Goal: Find specific page/section: Find specific page/section

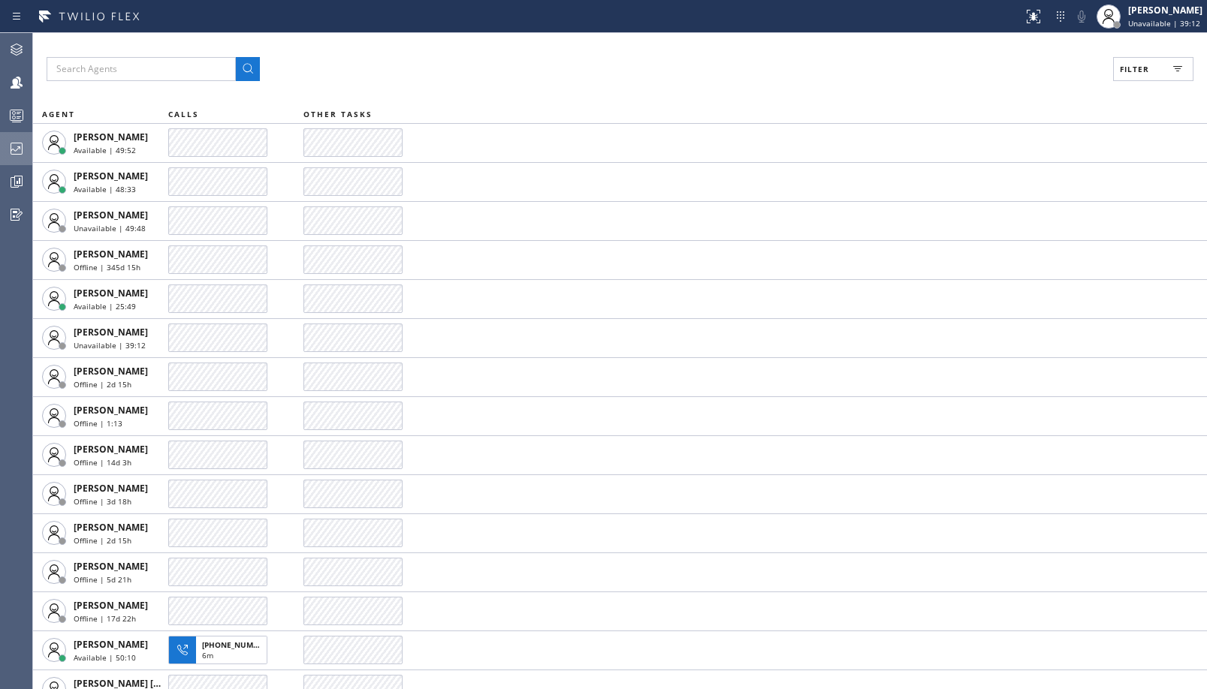
click at [14, 148] on icon at bounding box center [17, 149] width 18 height 18
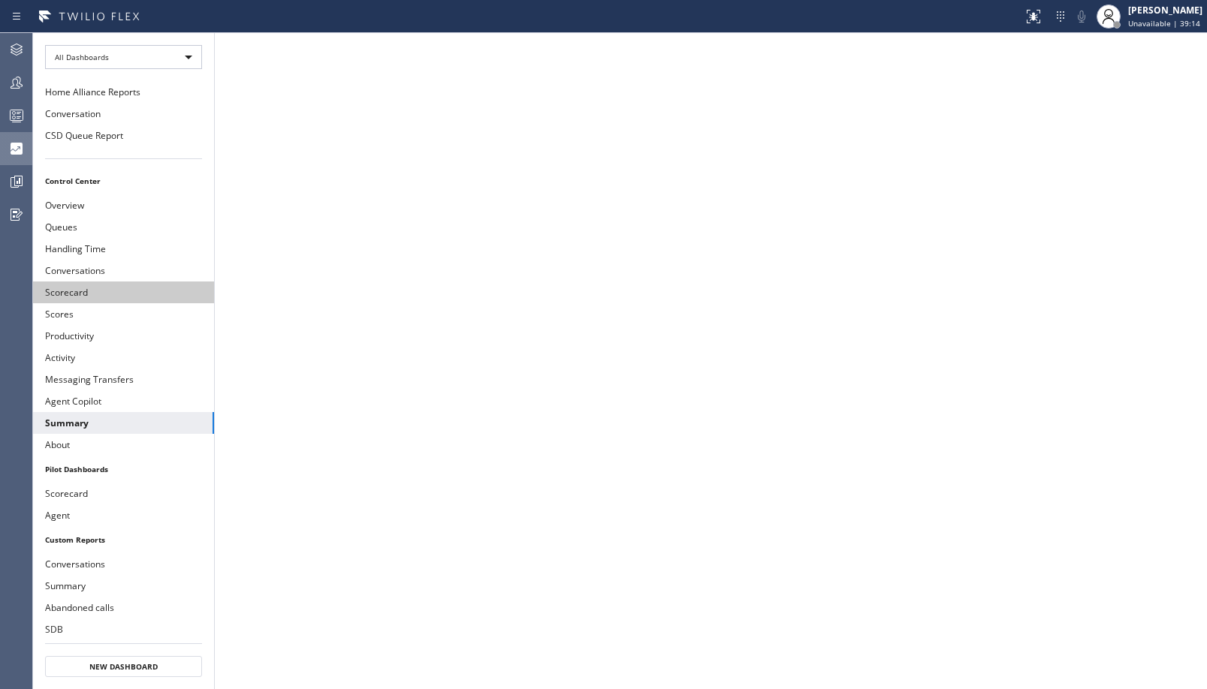
scroll to position [75, 0]
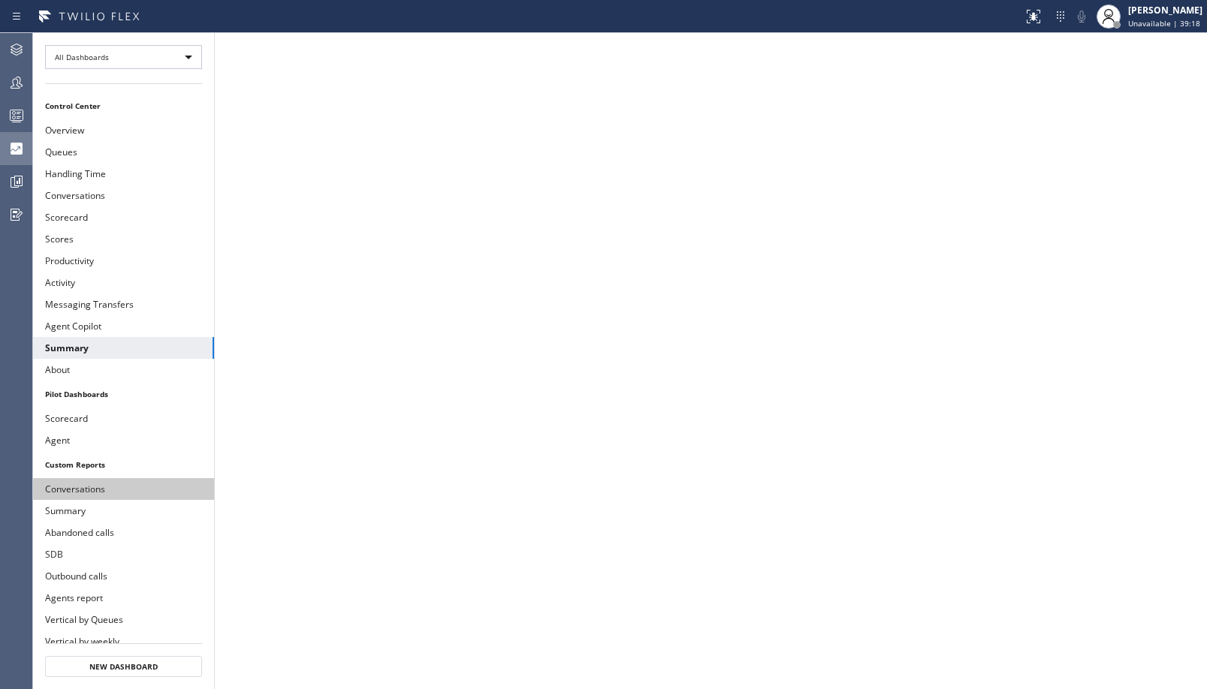
click at [83, 494] on button "Conversations" at bounding box center [123, 489] width 181 height 22
click at [29, 98] on button "Teams" at bounding box center [16, 82] width 32 height 33
